Goal: Information Seeking & Learning: Learn about a topic

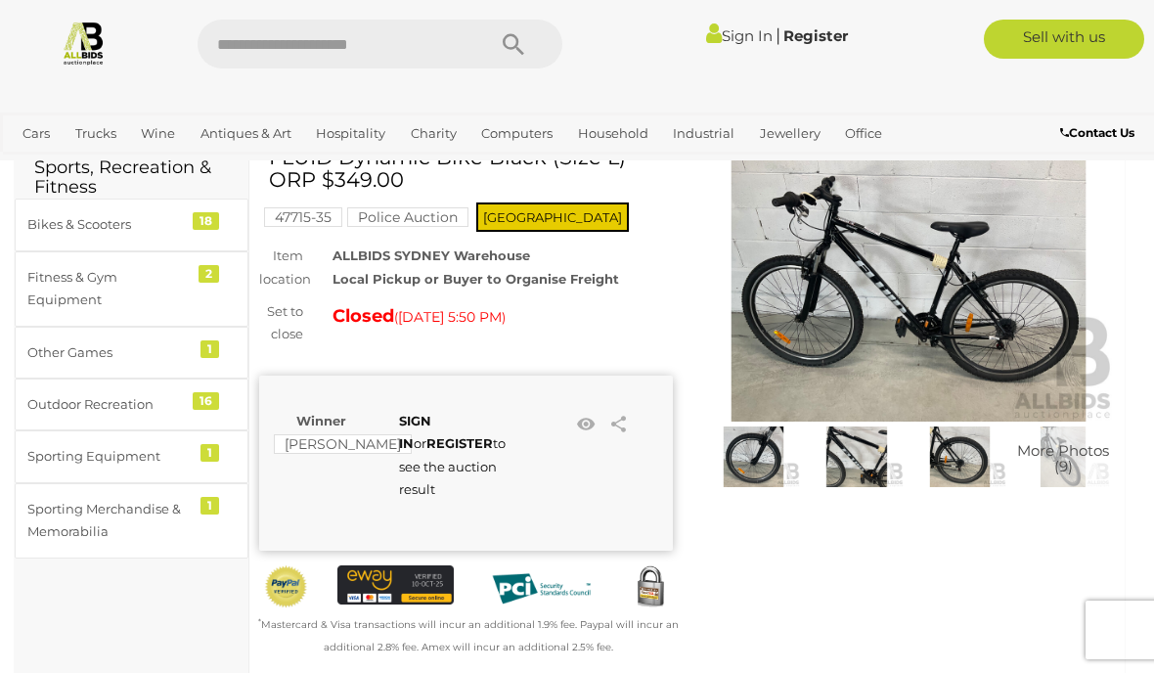
scroll to position [128, 0]
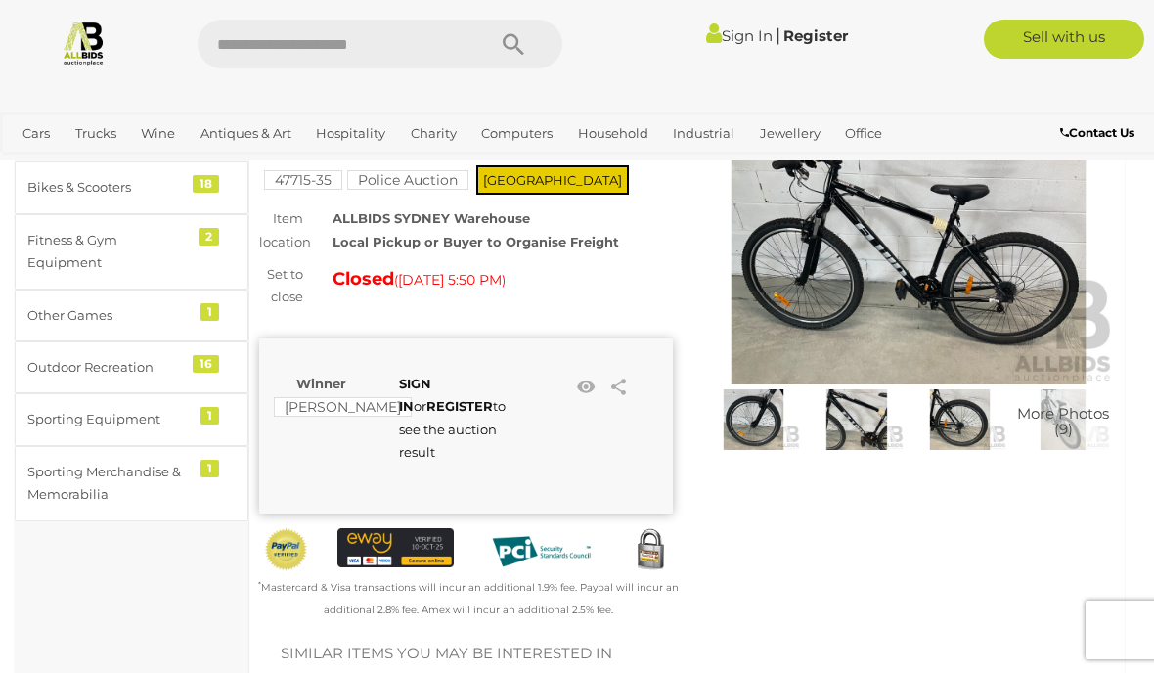
click at [855, 421] on img at bounding box center [857, 419] width 94 height 61
